Goal: Information Seeking & Learning: Learn about a topic

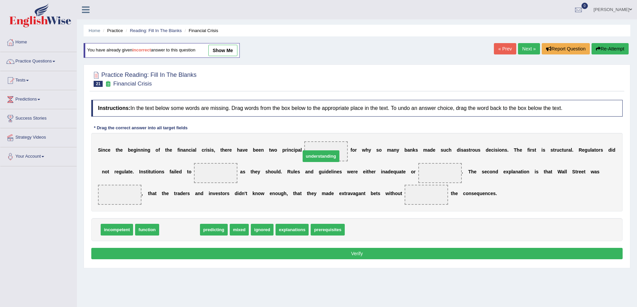
drag, startPoint x: 182, startPoint y: 231, endPoint x: 324, endPoint y: 157, distance: 159.5
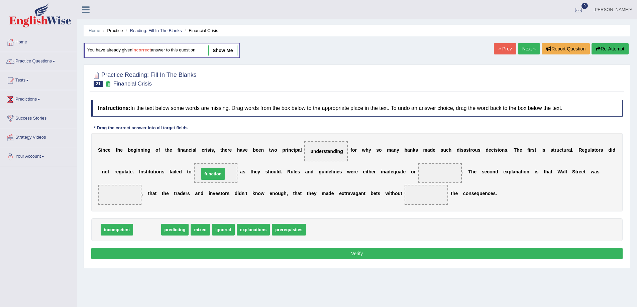
drag, startPoint x: 141, startPoint y: 231, endPoint x: 206, endPoint y: 175, distance: 86.4
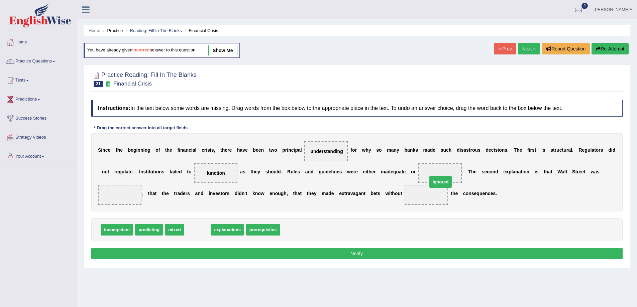
drag, startPoint x: 196, startPoint y: 232, endPoint x: 440, endPoint y: 184, distance: 247.9
drag, startPoint x: 424, startPoint y: 196, endPoint x: 438, endPoint y: 167, distance: 32.3
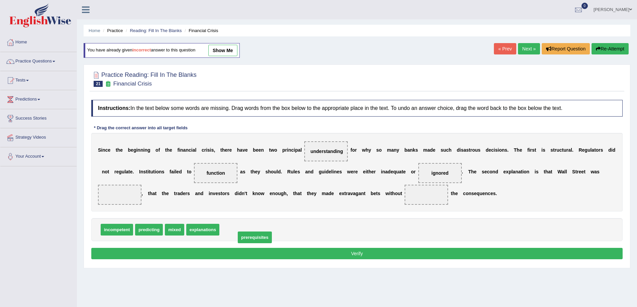
drag, startPoint x: 248, startPoint y: 234, endPoint x: 263, endPoint y: 240, distance: 16.4
drag, startPoint x: 178, startPoint y: 232, endPoint x: 135, endPoint y: 207, distance: 49.6
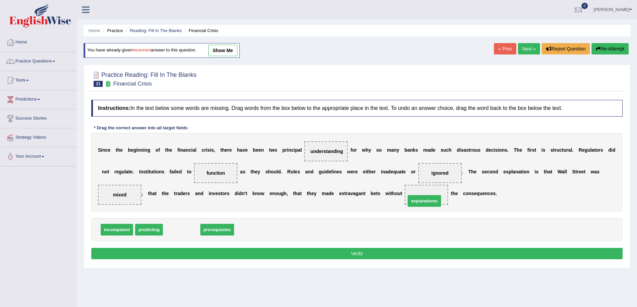
drag, startPoint x: 178, startPoint y: 230, endPoint x: 421, endPoint y: 201, distance: 244.6
click at [363, 253] on button "Verify" at bounding box center [357, 253] width 532 height 11
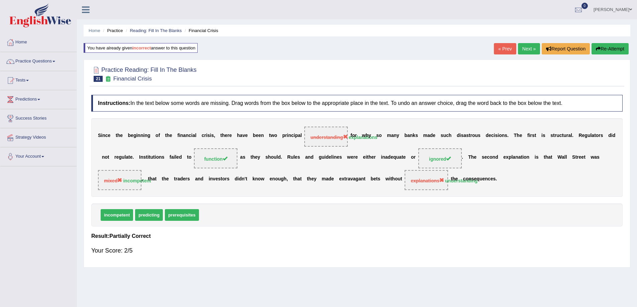
click at [522, 49] on link "Next »" at bounding box center [529, 48] width 22 height 11
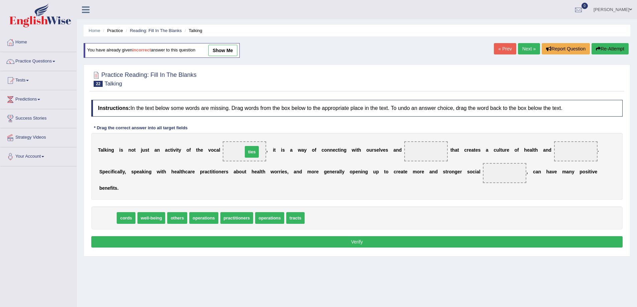
drag, startPoint x: 103, startPoint y: 218, endPoint x: 248, endPoint y: 152, distance: 158.7
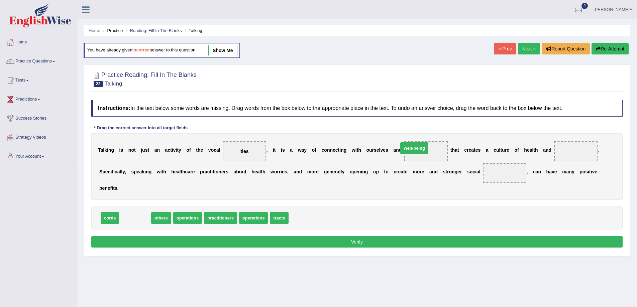
drag, startPoint x: 135, startPoint y: 219, endPoint x: 414, endPoint y: 149, distance: 288.0
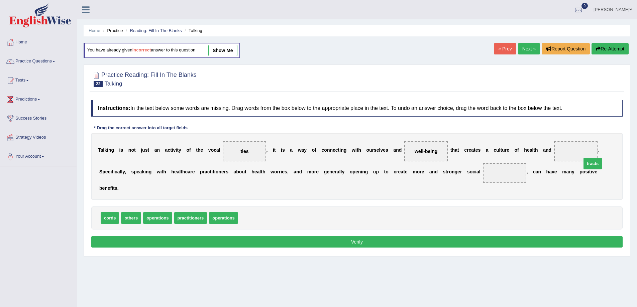
drag, startPoint x: 250, startPoint y: 218, endPoint x: 593, endPoint y: 164, distance: 347.9
drag, startPoint x: 188, startPoint y: 218, endPoint x: 521, endPoint y: 183, distance: 334.5
click at [360, 237] on button "Verify" at bounding box center [357, 242] width 532 height 11
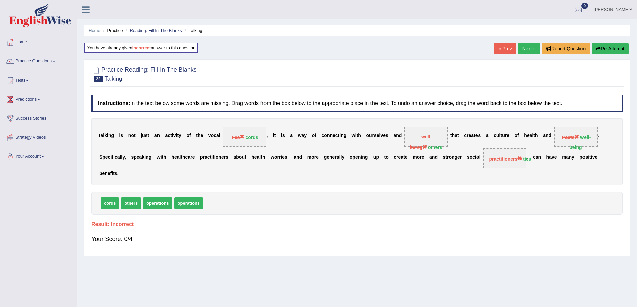
click at [524, 50] on link "Next »" at bounding box center [529, 48] width 22 height 11
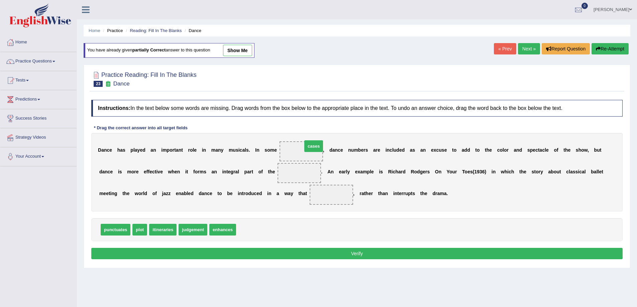
drag, startPoint x: 247, startPoint y: 233, endPoint x: 311, endPoint y: 154, distance: 102.3
drag, startPoint x: 222, startPoint y: 230, endPoint x: 294, endPoint y: 180, distance: 87.0
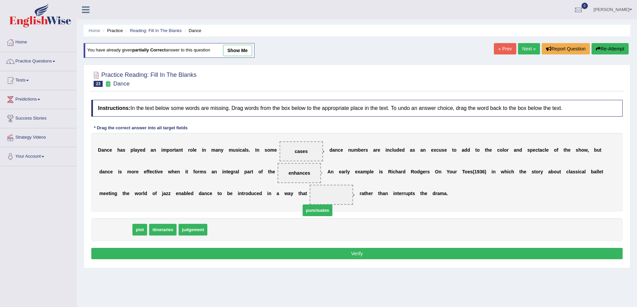
drag, startPoint x: 114, startPoint y: 232, endPoint x: 335, endPoint y: 205, distance: 222.4
click at [353, 255] on button "Verify" at bounding box center [357, 253] width 532 height 11
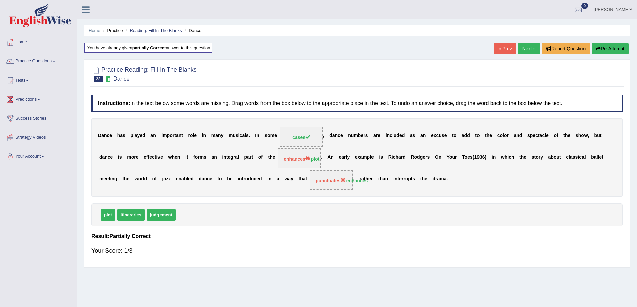
click at [521, 47] on link "Next »" at bounding box center [529, 48] width 22 height 11
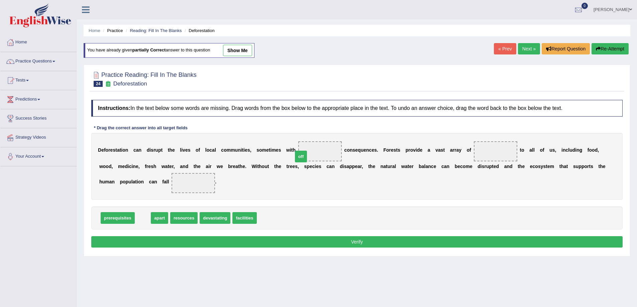
drag, startPoint x: 144, startPoint y: 219, endPoint x: 322, endPoint y: 149, distance: 191.0
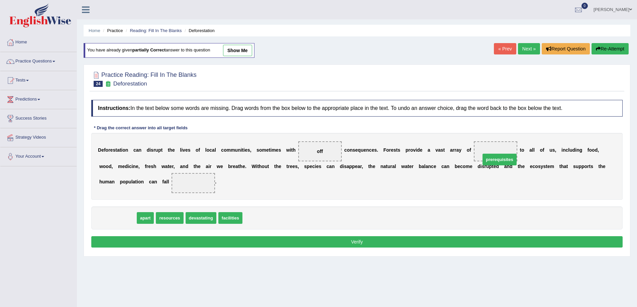
drag, startPoint x: 110, startPoint y: 218, endPoint x: 492, endPoint y: 159, distance: 387.0
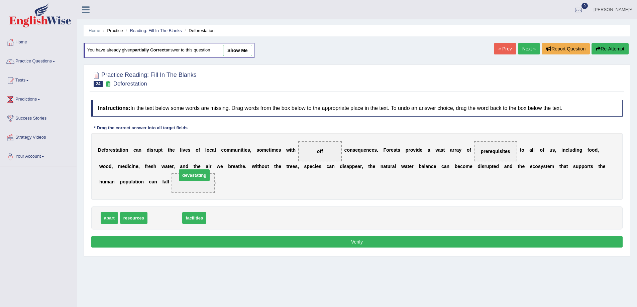
drag, startPoint x: 156, startPoint y: 218, endPoint x: 186, endPoint y: 175, distance: 52.0
click at [350, 241] on button "Verify" at bounding box center [357, 242] width 532 height 11
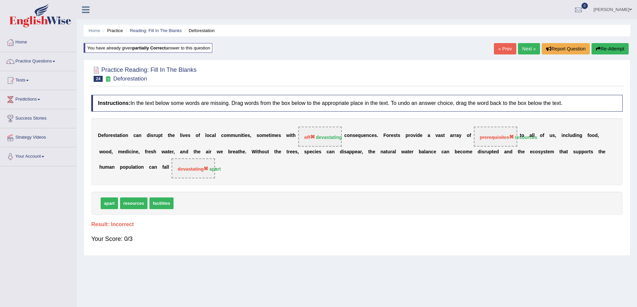
click at [522, 47] on link "Next »" at bounding box center [529, 48] width 22 height 11
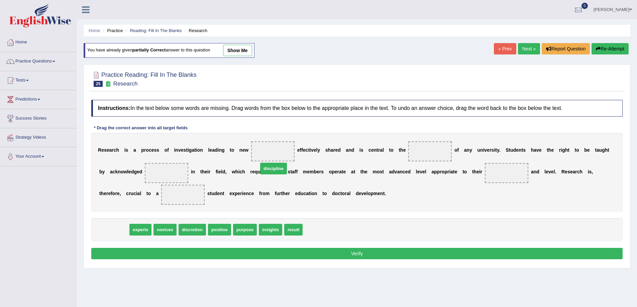
drag, startPoint x: 109, startPoint y: 232, endPoint x: 269, endPoint y: 171, distance: 171.1
click at [269, 171] on span "discipline" at bounding box center [273, 169] width 27 height 12
drag, startPoint x: 103, startPoint y: 229, endPoint x: 263, endPoint y: 156, distance: 175.6
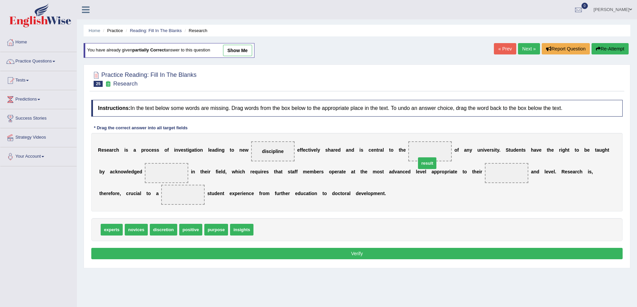
drag, startPoint x: 258, startPoint y: 230, endPoint x: 422, endPoint y: 158, distance: 179.5
